Goal: Task Accomplishment & Management: Manage account settings

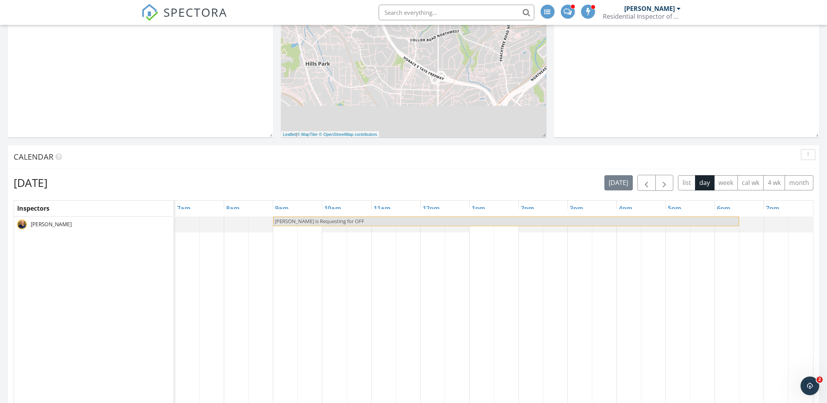
scroll to position [250, 0]
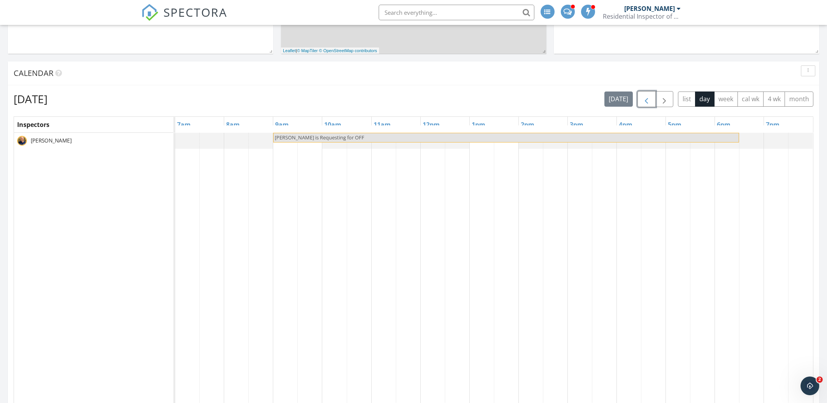
click at [645, 100] on span "button" at bounding box center [646, 99] width 9 height 9
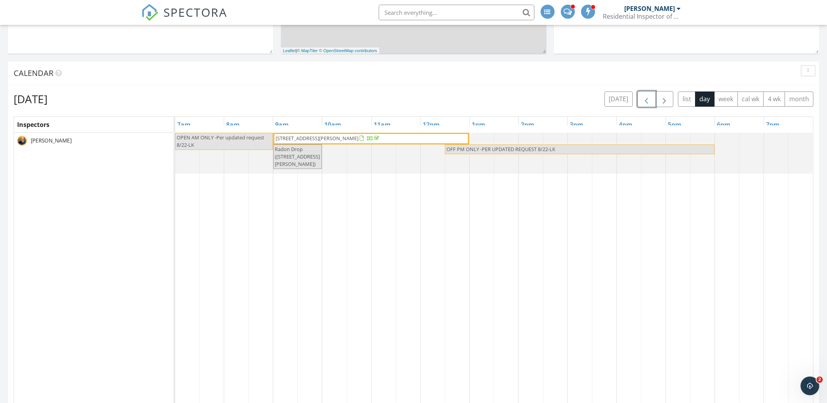
click at [645, 100] on span "button" at bounding box center [646, 99] width 9 height 9
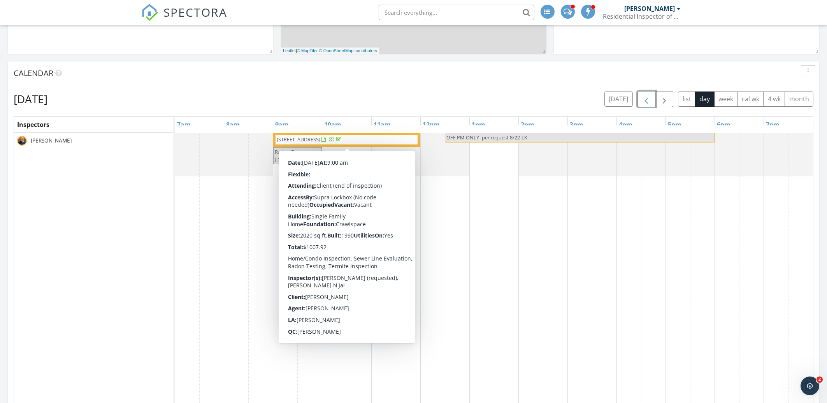
click at [320, 140] on span "301 Orleans St SE , Atlanta 30312" at bounding box center [299, 139] width 44 height 7
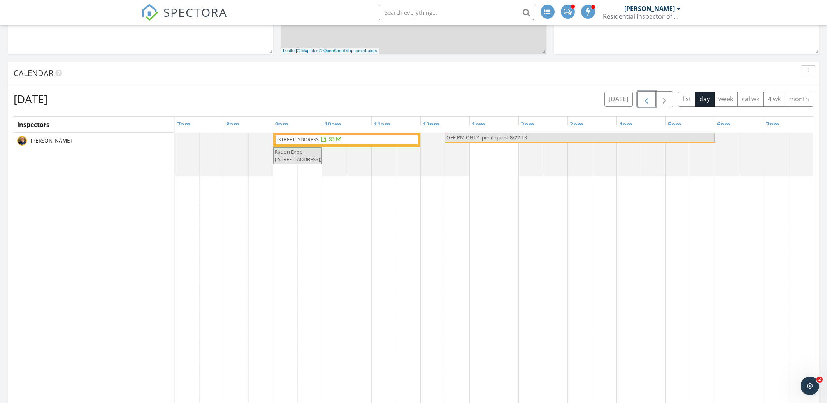
scroll to position [333, 0]
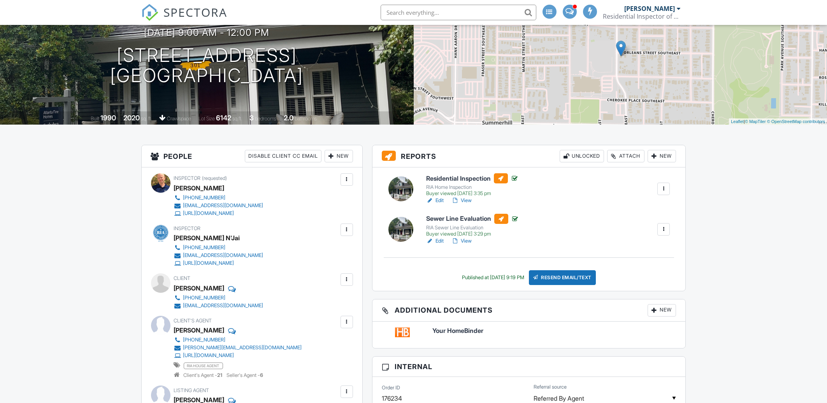
click at [461, 179] on h6 "Residential Inspection" at bounding box center [472, 178] width 93 height 10
